Goal: Information Seeking & Learning: Learn about a topic

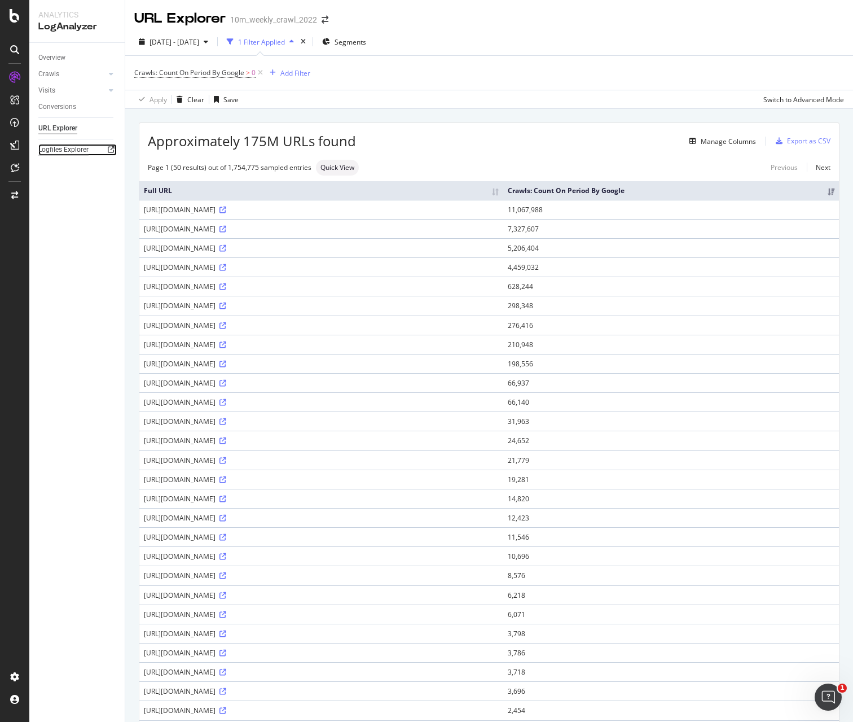
click at [59, 147] on div "Logfiles Explorer" at bounding box center [63, 150] width 50 height 12
click at [819, 692] on div "Open Intercom Messenger" at bounding box center [826, 694] width 37 height 37
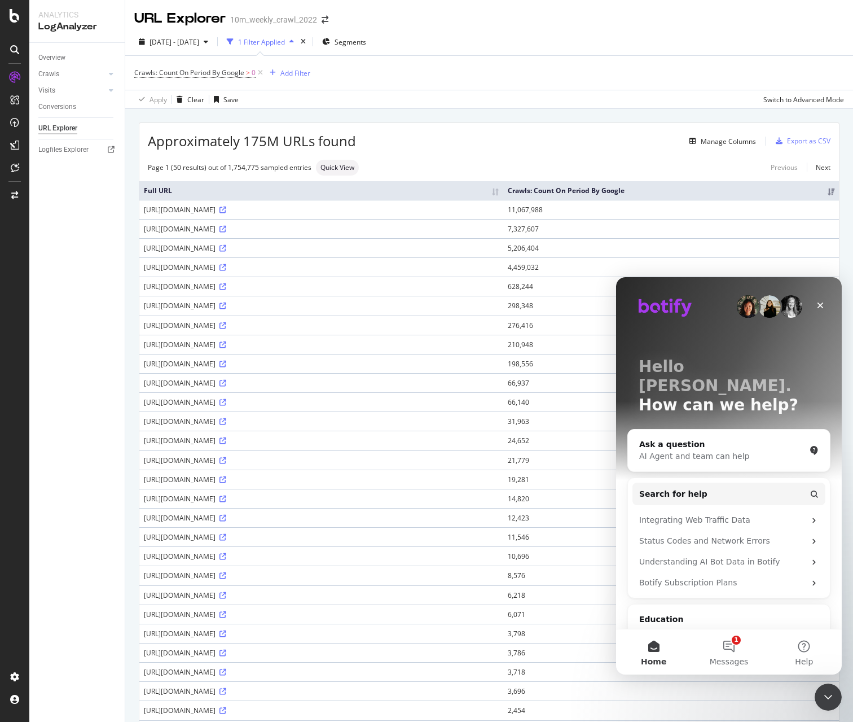
click at [687, 438] on div "Ask a question" at bounding box center [722, 444] width 166 height 12
click at [698, 450] on div "AI Agent and team can help" at bounding box center [722, 456] width 166 height 12
click at [678, 438] on div "Ask a question" at bounding box center [722, 444] width 166 height 12
click at [796, 450] on div "AI Agent and team can help" at bounding box center [722, 456] width 166 height 12
click at [813, 309] on div "Close" at bounding box center [820, 305] width 20 height 20
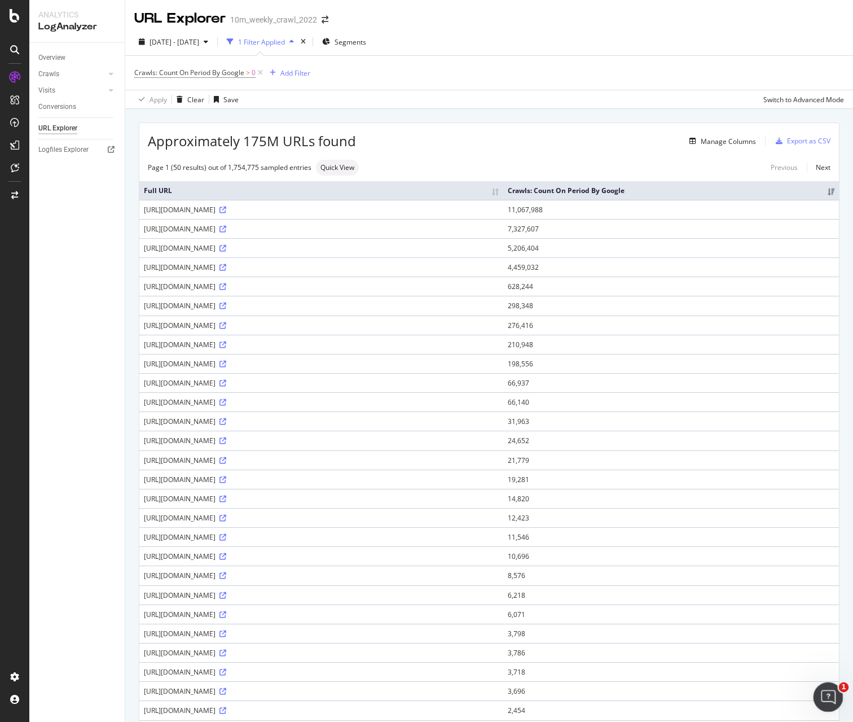
click at [821, 705] on div "Open Intercom Messenger" at bounding box center [826, 694] width 37 height 37
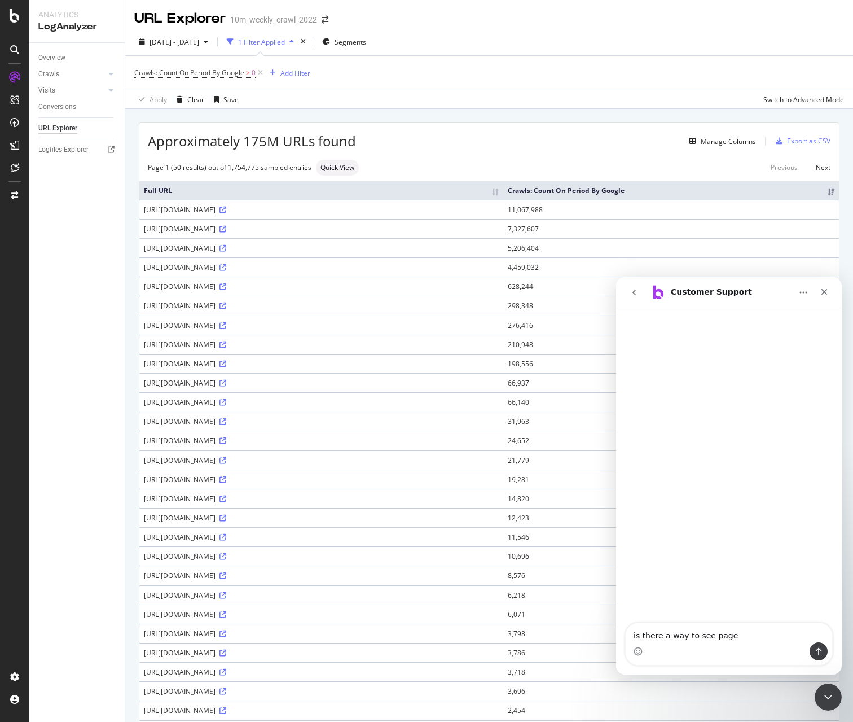
type textarea "is there a way to see page"
click at [735, 635] on textarea "is there a way to see page" at bounding box center [729, 632] width 206 height 19
click at [821, 290] on icon "Close" at bounding box center [824, 291] width 9 height 9
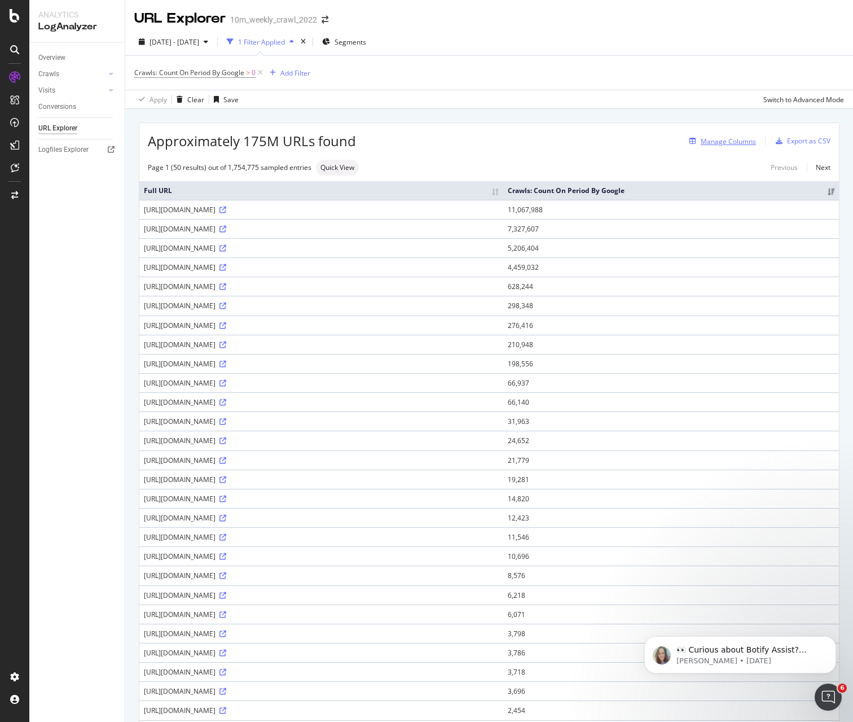
click at [714, 145] on div "Manage Columns" at bounding box center [728, 142] width 55 height 10
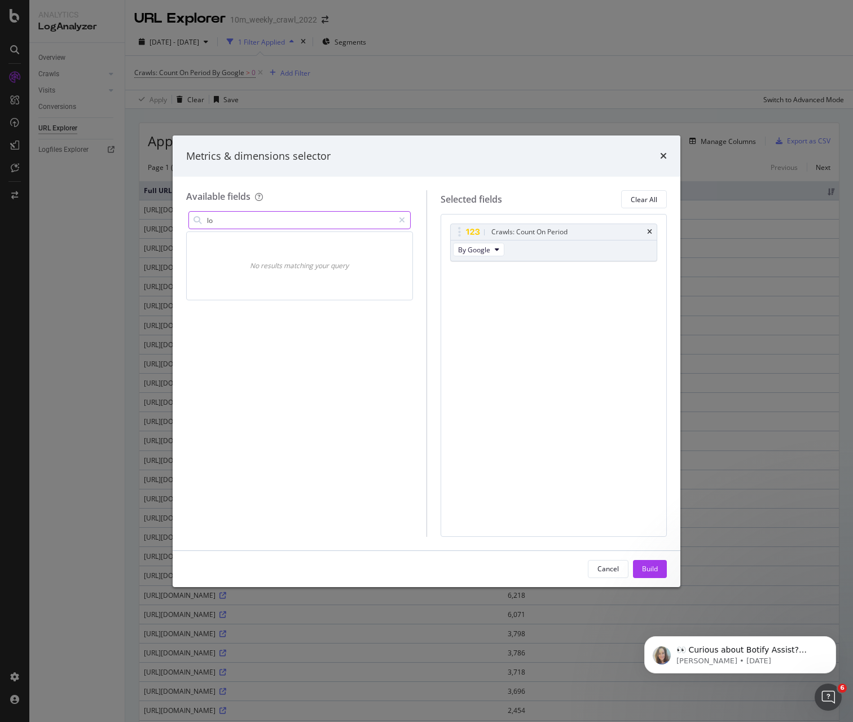
type input "l"
type input "s"
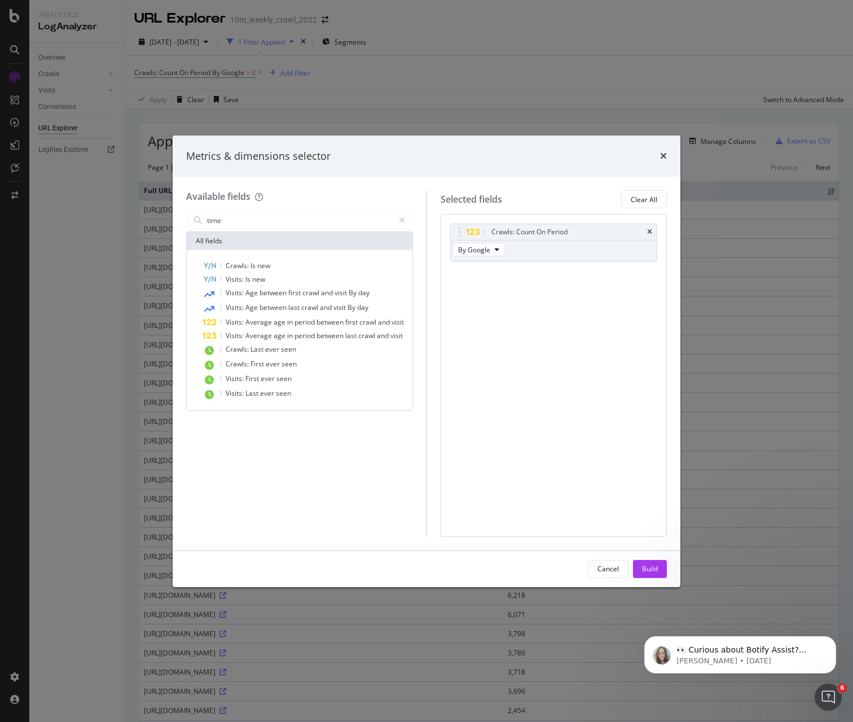
type input "time"
click at [656, 157] on div "Metrics & dimensions selector" at bounding box center [426, 156] width 481 height 15
click at [360, 223] on input "time" at bounding box center [300, 220] width 188 height 17
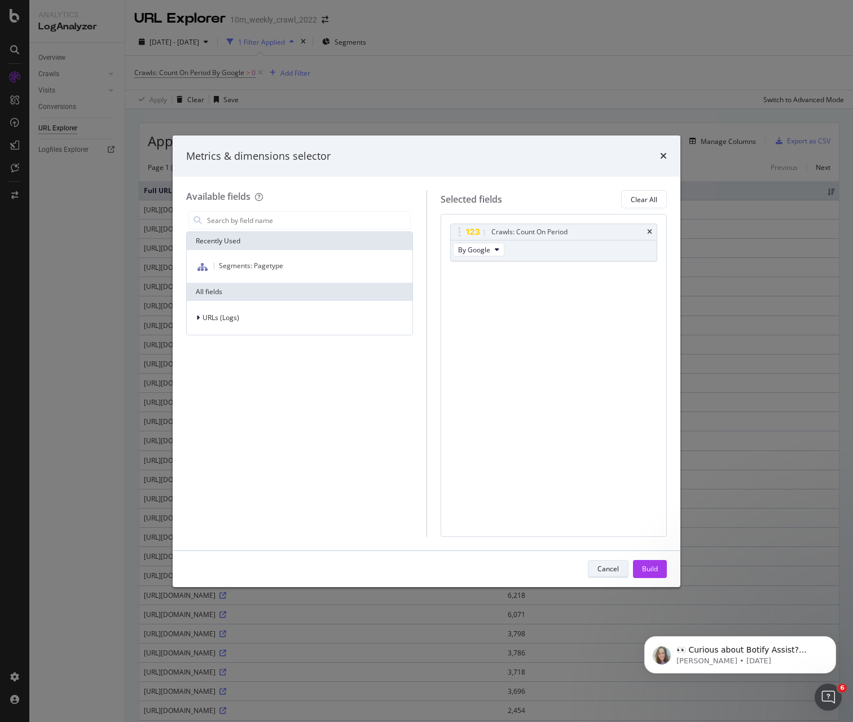
click at [614, 571] on div "Cancel" at bounding box center [607, 569] width 21 height 10
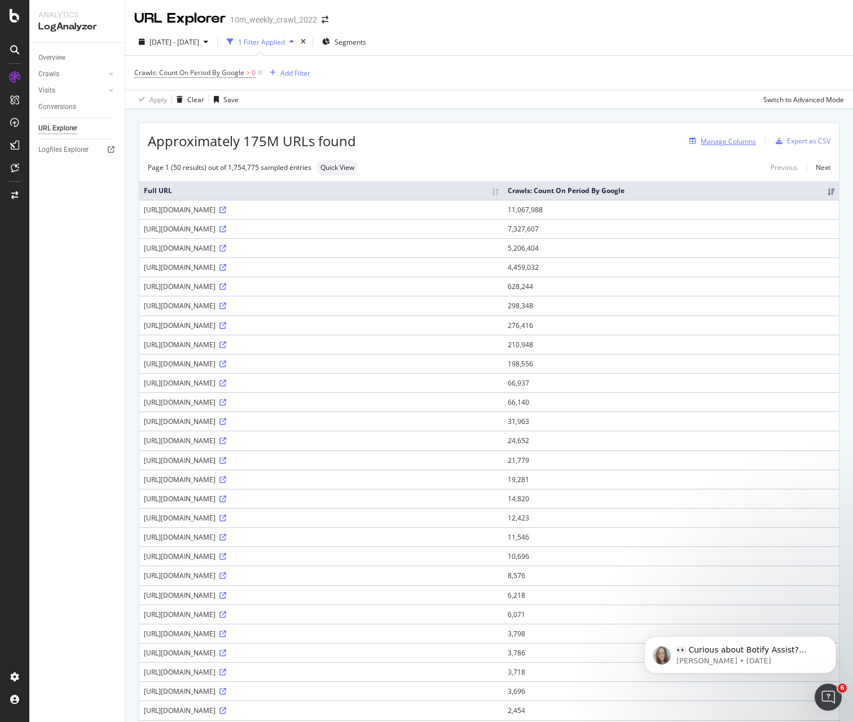
click at [712, 143] on div "Manage Columns" at bounding box center [728, 142] width 55 height 10
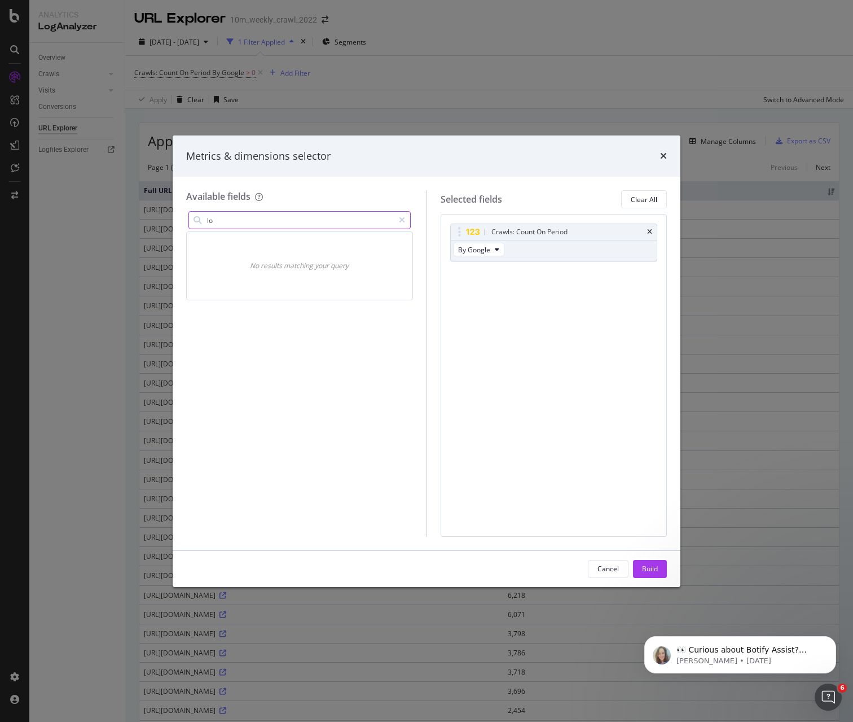
type input "l"
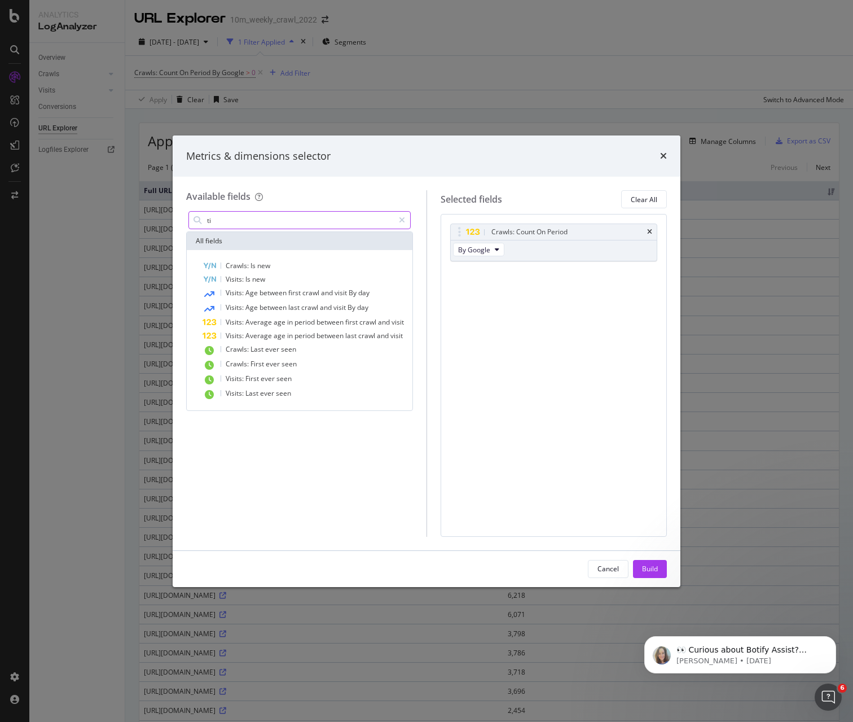
type input "t"
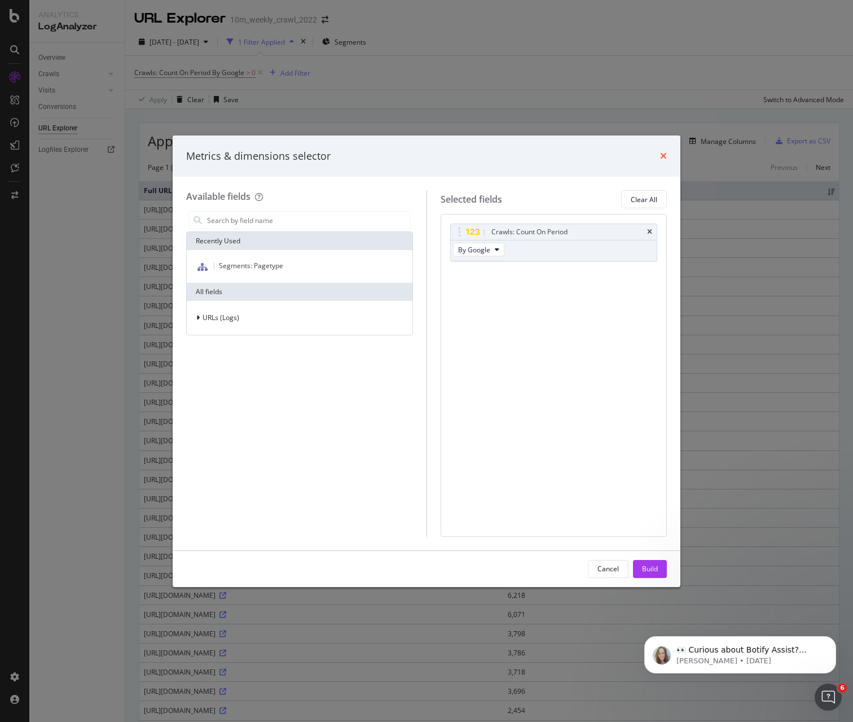
click at [663, 155] on icon "times" at bounding box center [663, 155] width 7 height 9
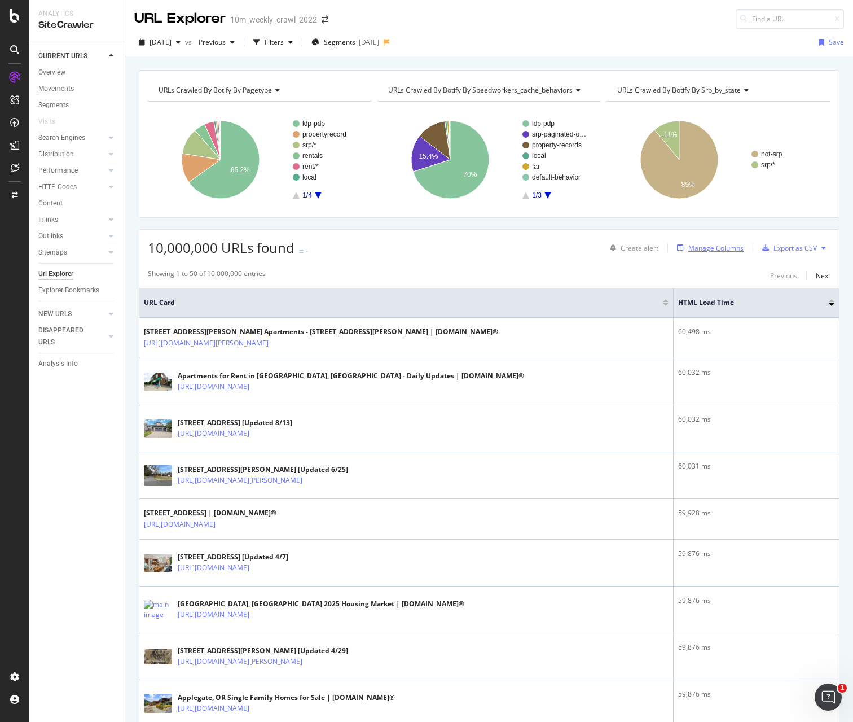
click at [715, 251] on div "Manage Columns" at bounding box center [715, 248] width 55 height 10
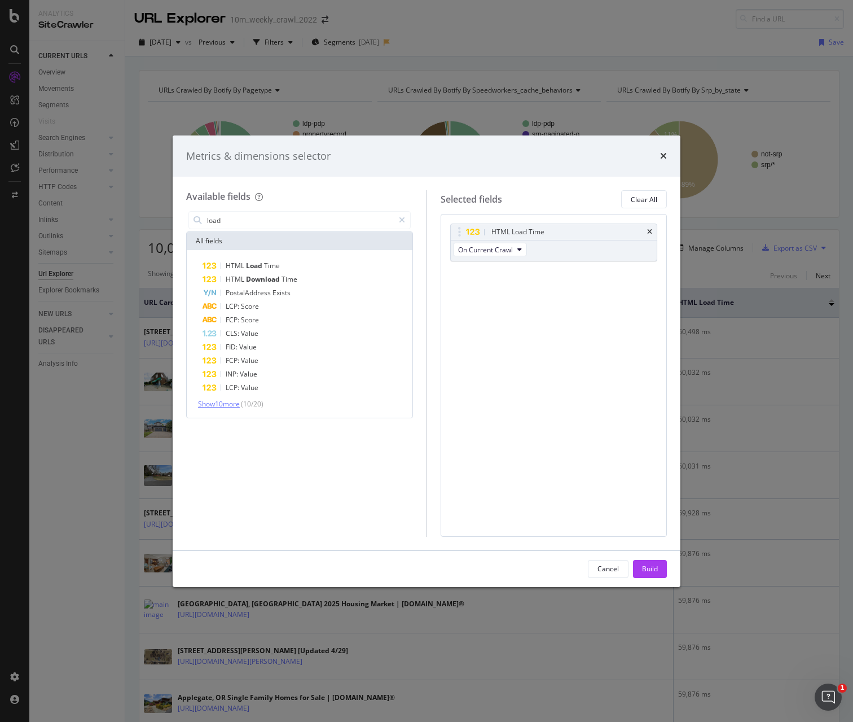
type input "load"
click at [230, 402] on span "Show 10 more" at bounding box center [219, 404] width 42 height 10
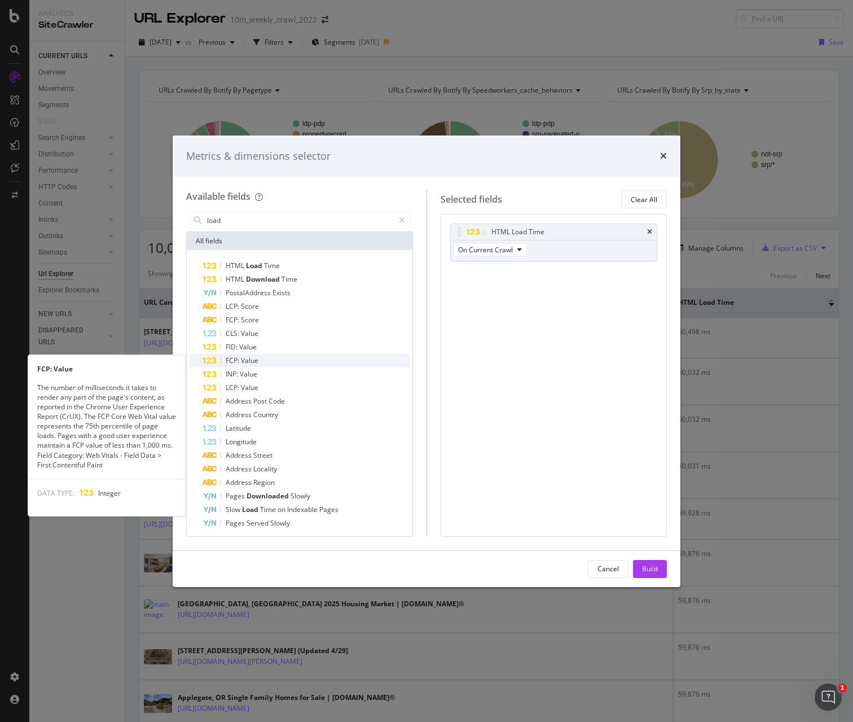
scroll to position [3, 0]
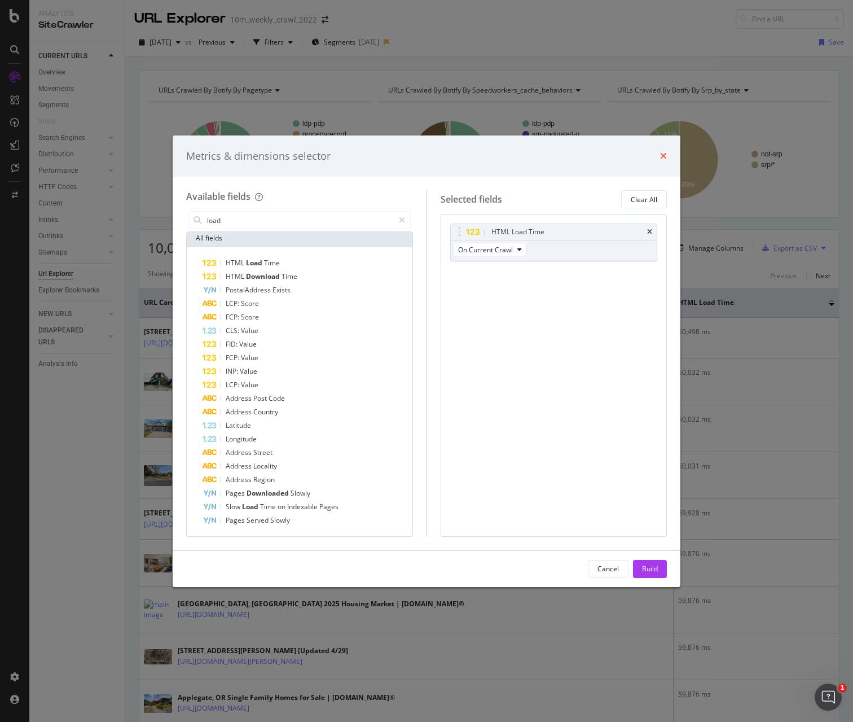
click at [665, 158] on icon "times" at bounding box center [663, 155] width 7 height 9
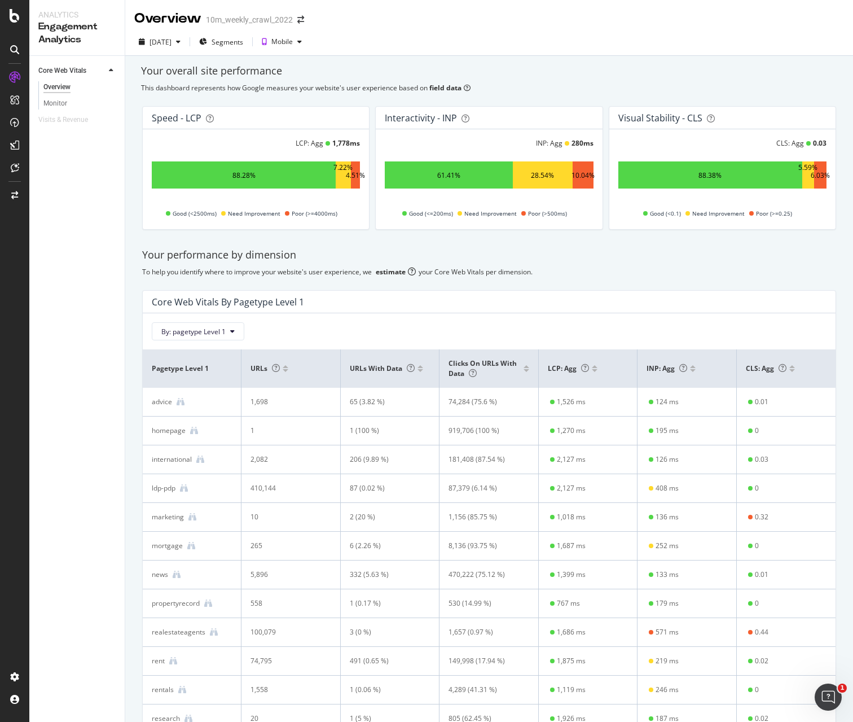
click at [341, 556] on td "6 (2.26 %)" at bounding box center [390, 545] width 99 height 29
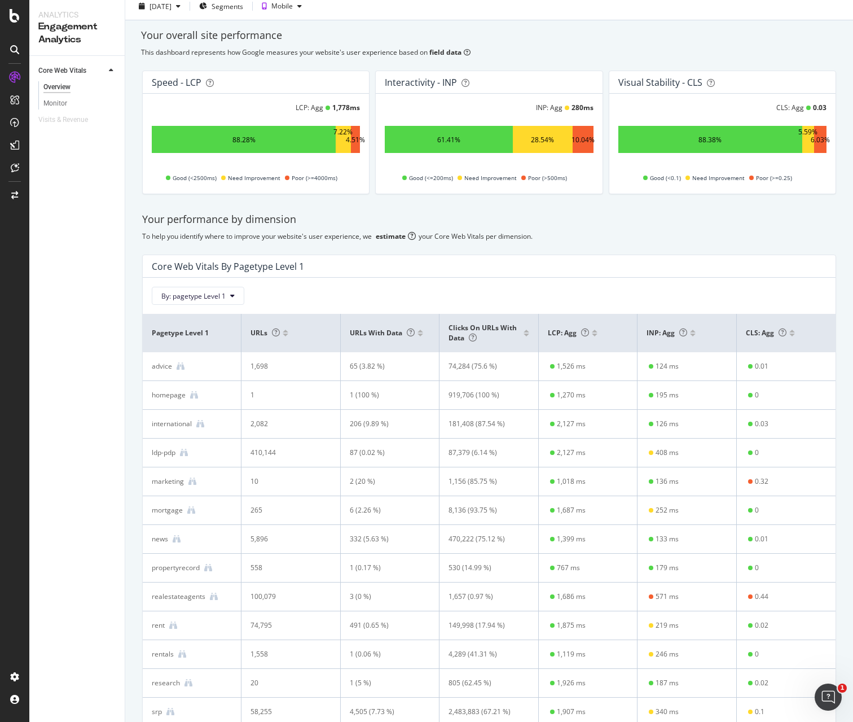
scroll to position [38, 0]
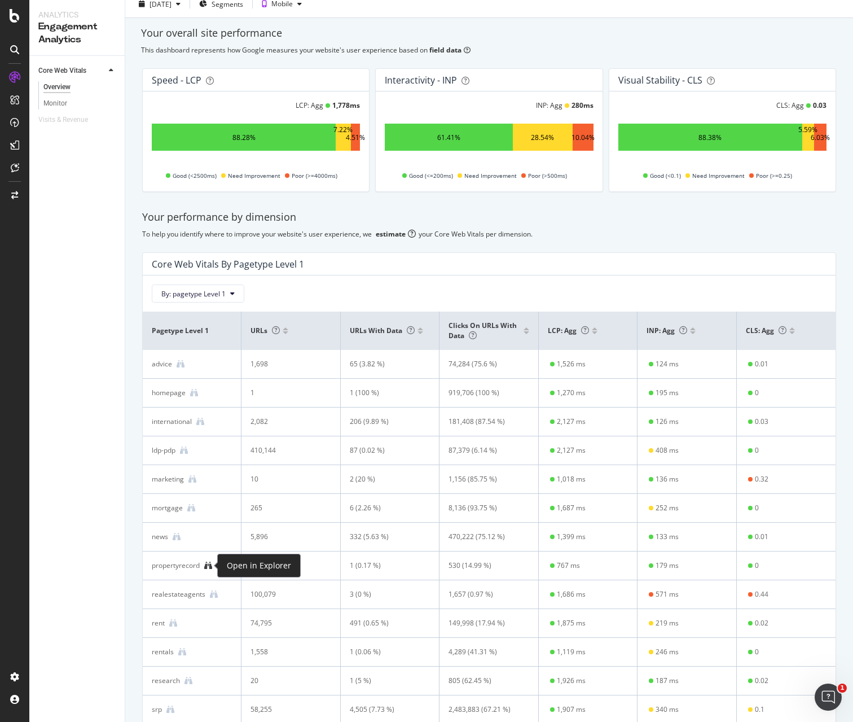
click at [210, 568] on icon at bounding box center [208, 565] width 8 height 8
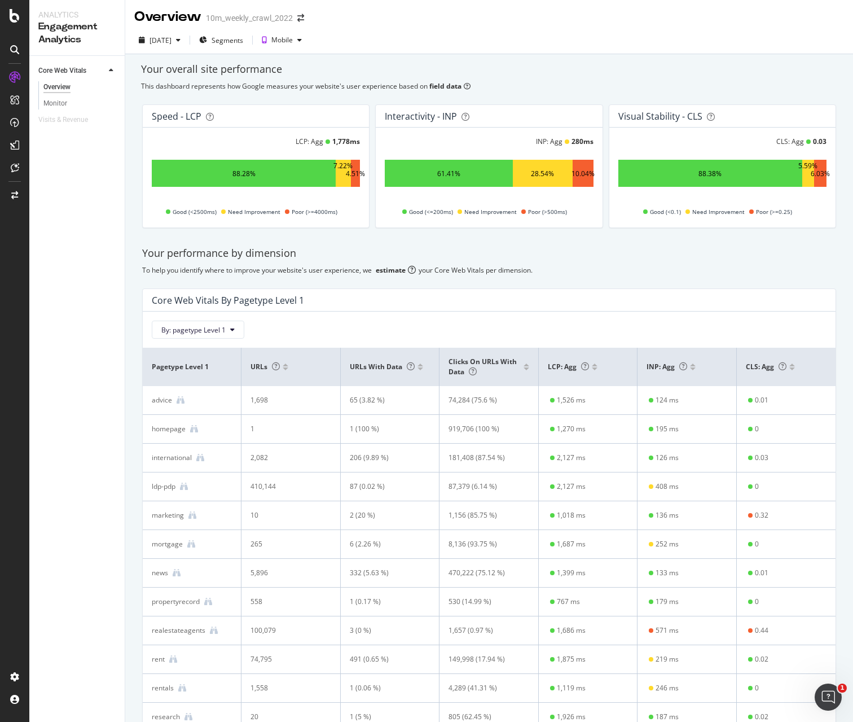
scroll to position [0, 0]
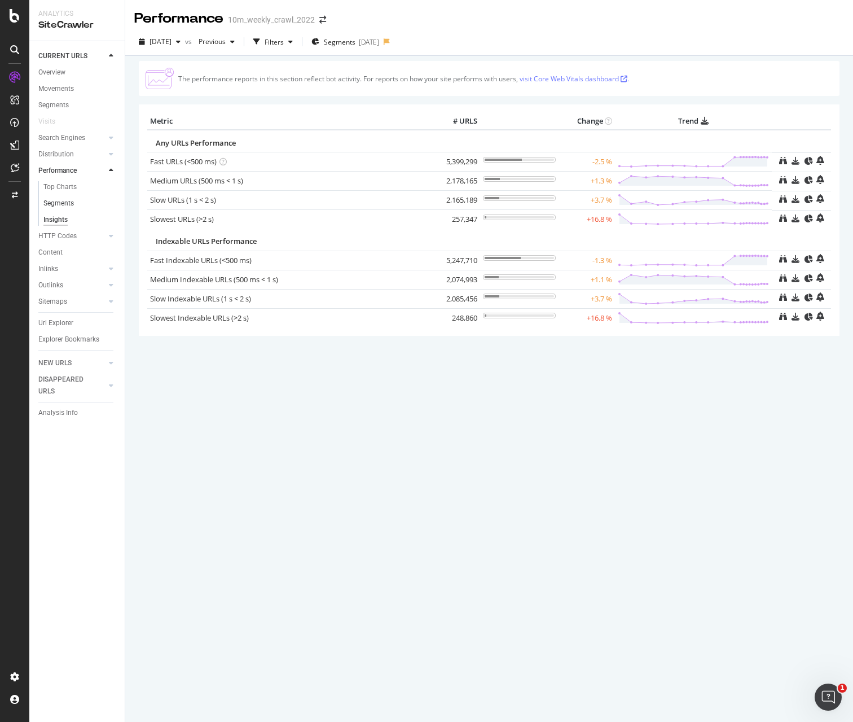
click at [76, 203] on link "Segments" at bounding box center [79, 203] width 73 height 12
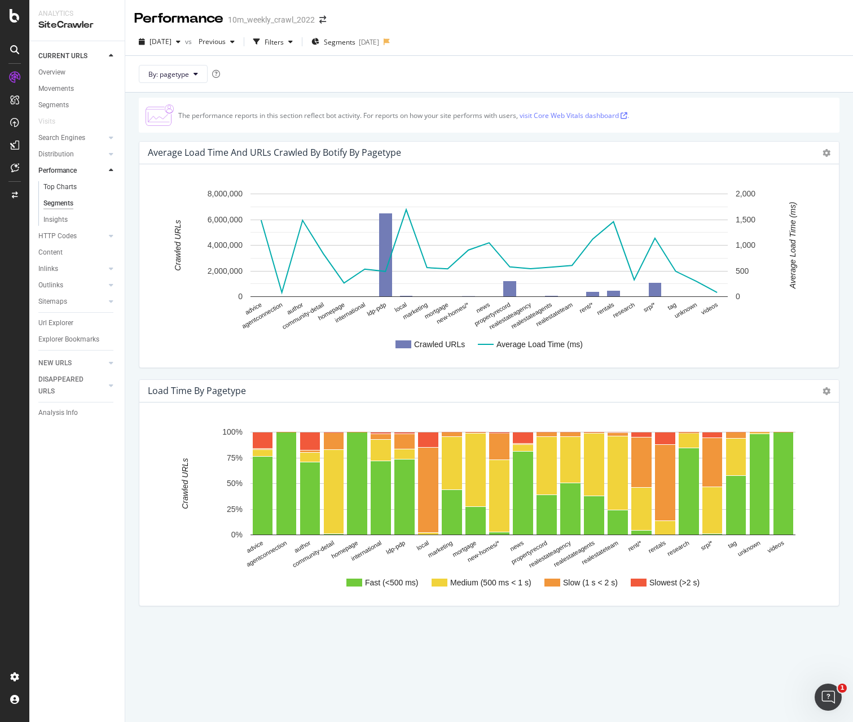
click at [77, 188] on link "Top Charts" at bounding box center [79, 187] width 73 height 12
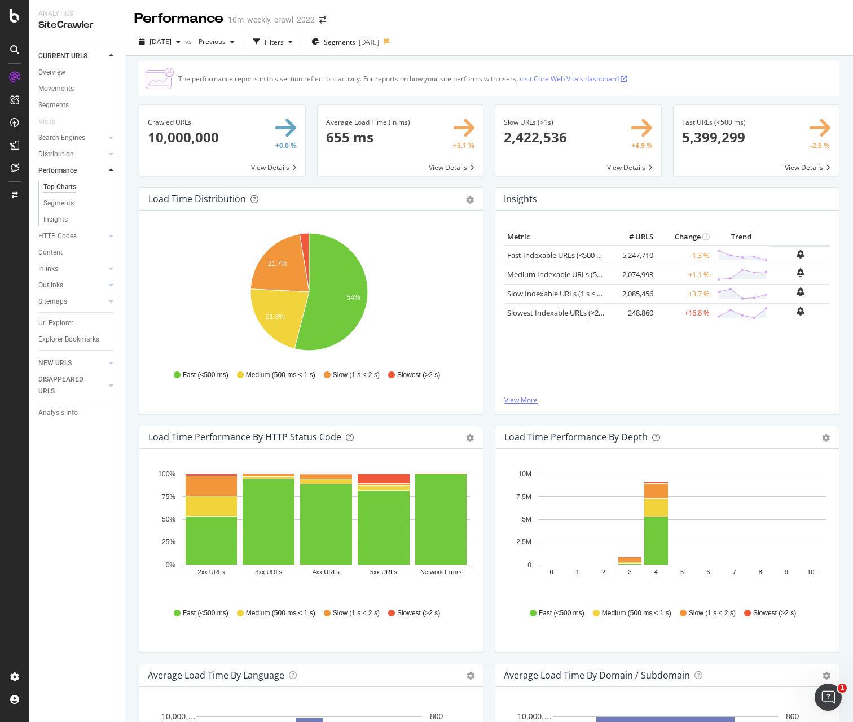
click at [527, 400] on link "View More" at bounding box center [667, 400] width 326 height 10
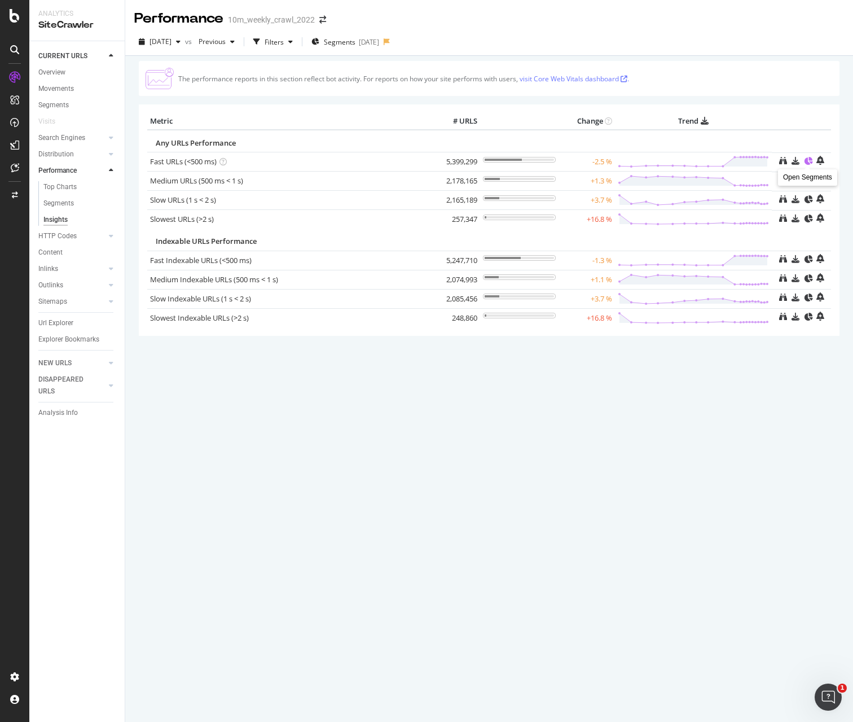
click at [808, 164] on icon at bounding box center [808, 161] width 8 height 8
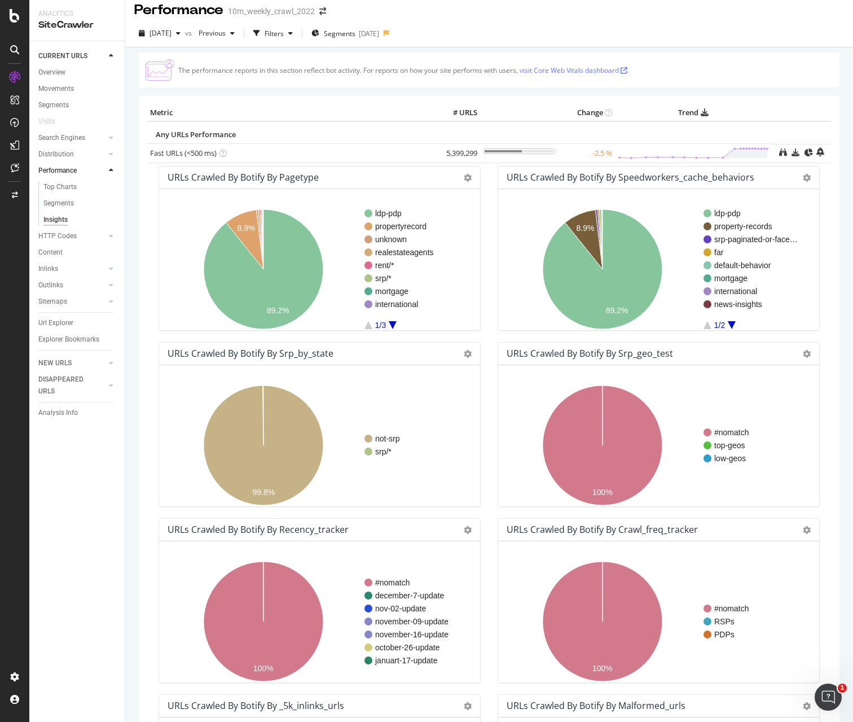
scroll to position [5, 0]
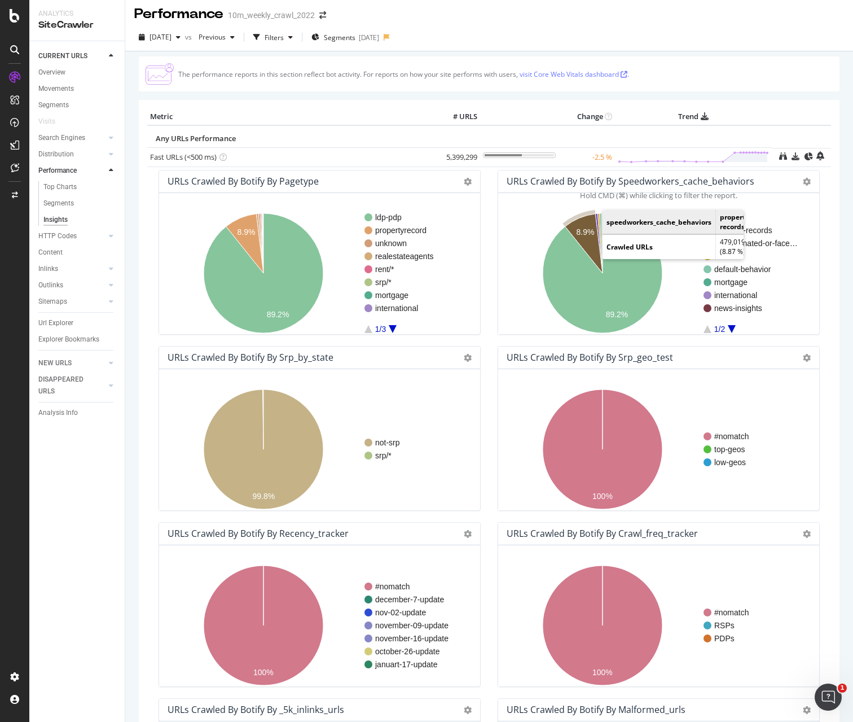
click at [263, 237] on icon "A chart." at bounding box center [263, 243] width 0 height 60
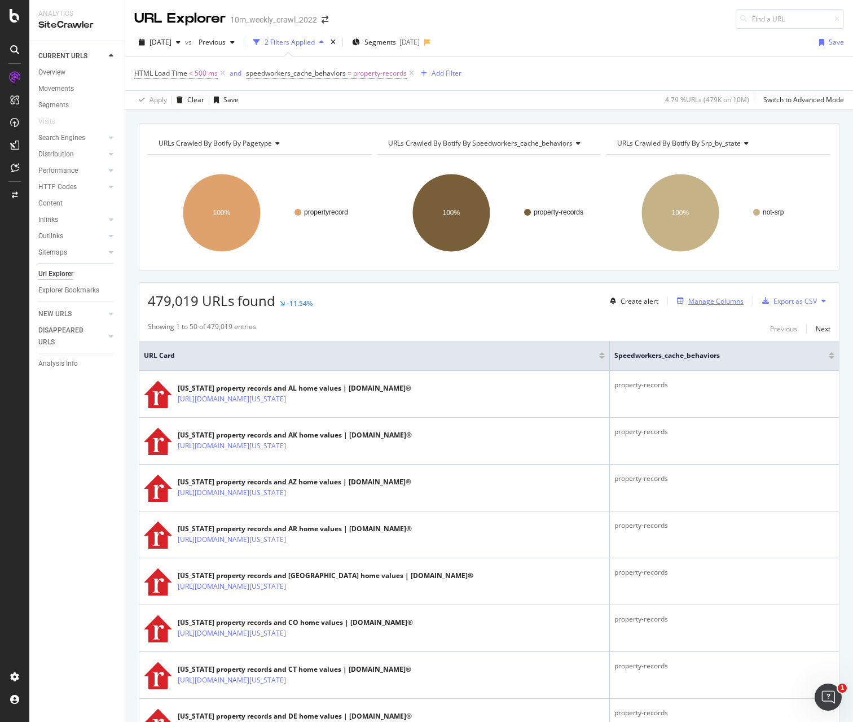
click at [677, 301] on div "button" at bounding box center [681, 300] width 16 height 7
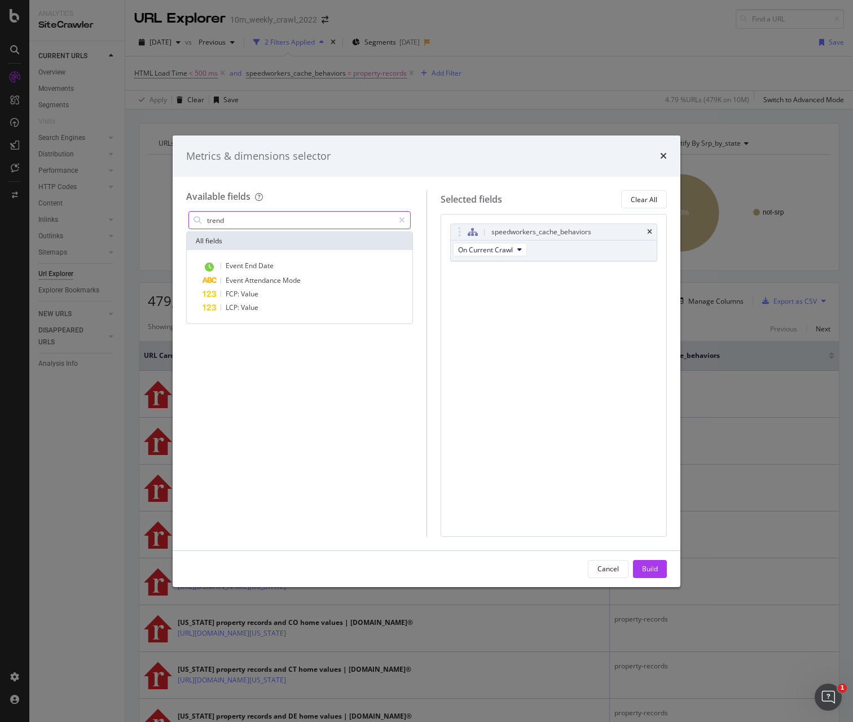
click at [321, 223] on input "trend" at bounding box center [300, 220] width 188 height 17
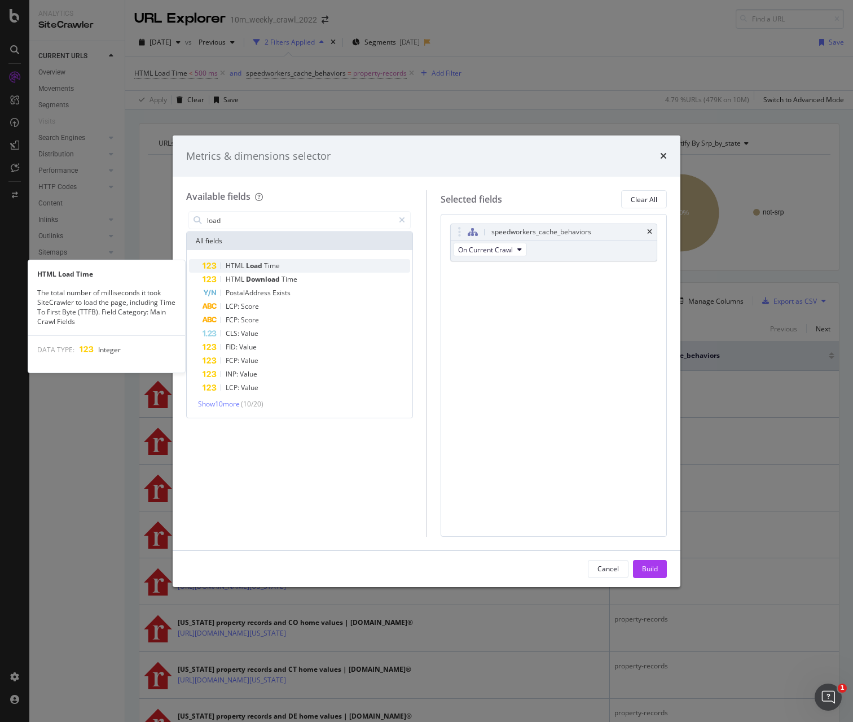
type input "load"
click at [320, 262] on div "HTML Load Time" at bounding box center [307, 266] width 208 height 14
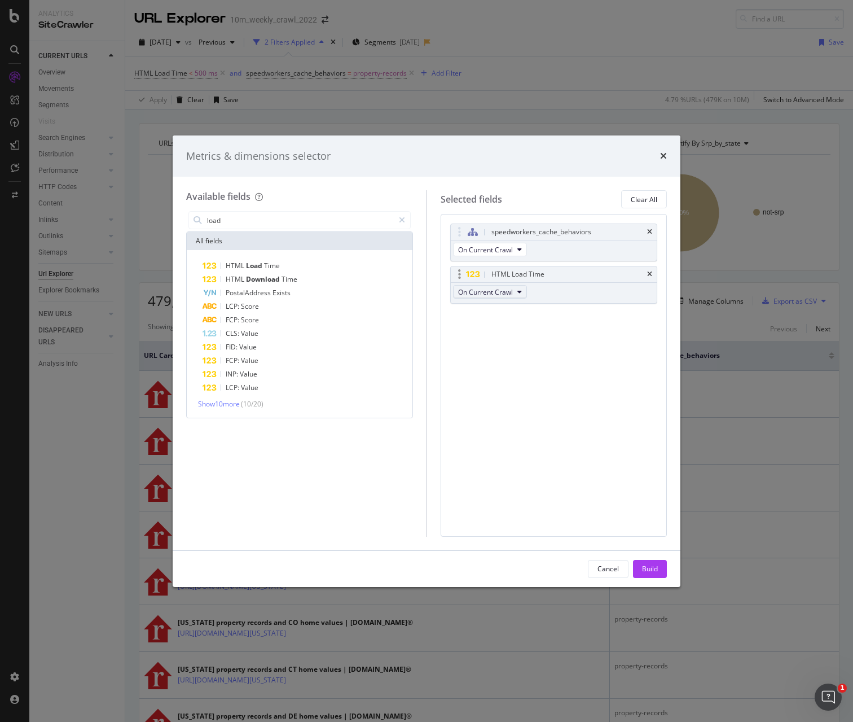
click at [497, 293] on span "On Current Crawl" at bounding box center [485, 292] width 55 height 10
click at [437, 390] on div "Selected fields Clear All speedworkers_cache_behaviors On Current Crawl HTML Lo…" at bounding box center [547, 363] width 241 height 346
click at [231, 408] on span "Show 10 more" at bounding box center [219, 404] width 42 height 10
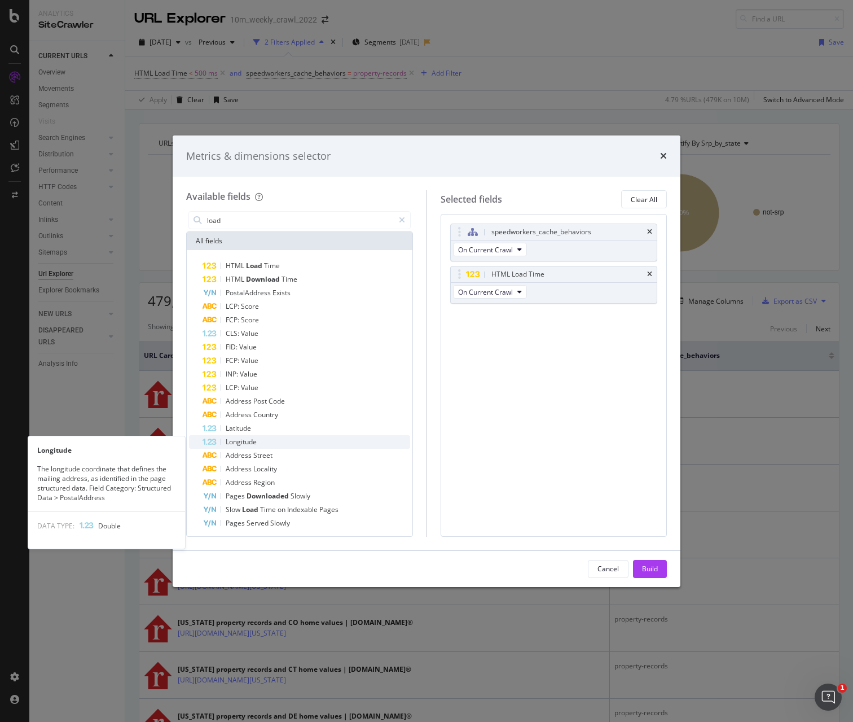
scroll to position [3, 0]
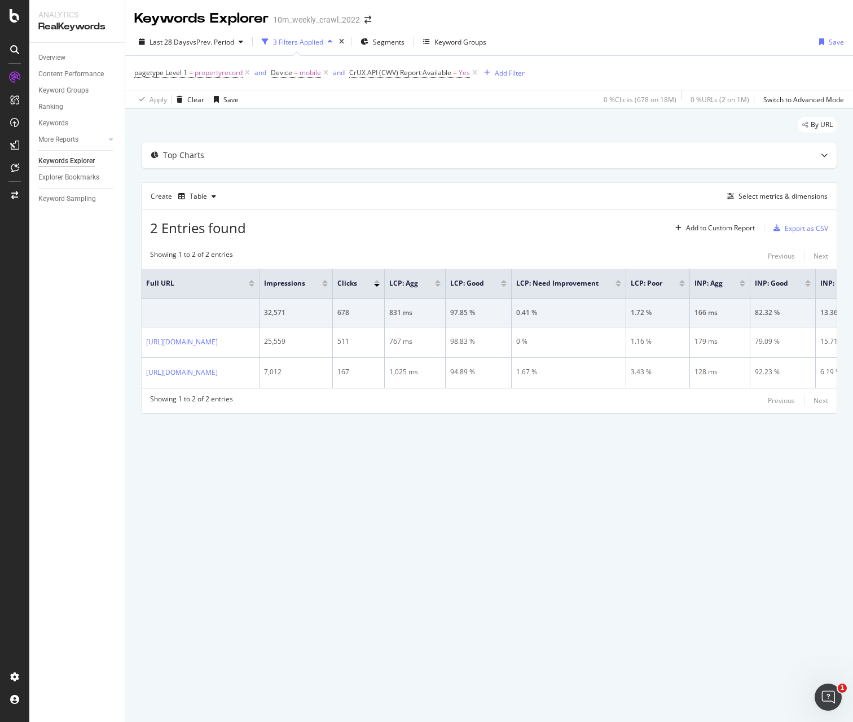
click at [547, 175] on div "Top Charts Create Table Select metrics & dimensions 2 Entries found Add to Cust…" at bounding box center [489, 277] width 696 height 271
